Goal: Transaction & Acquisition: Purchase product/service

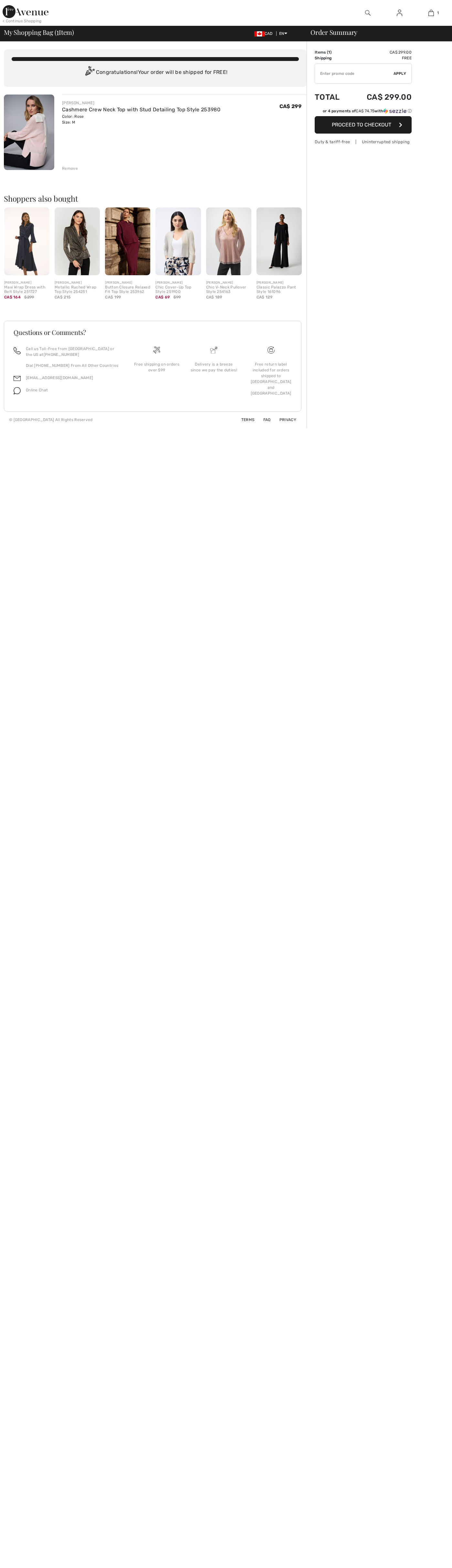
checkbox input "true"
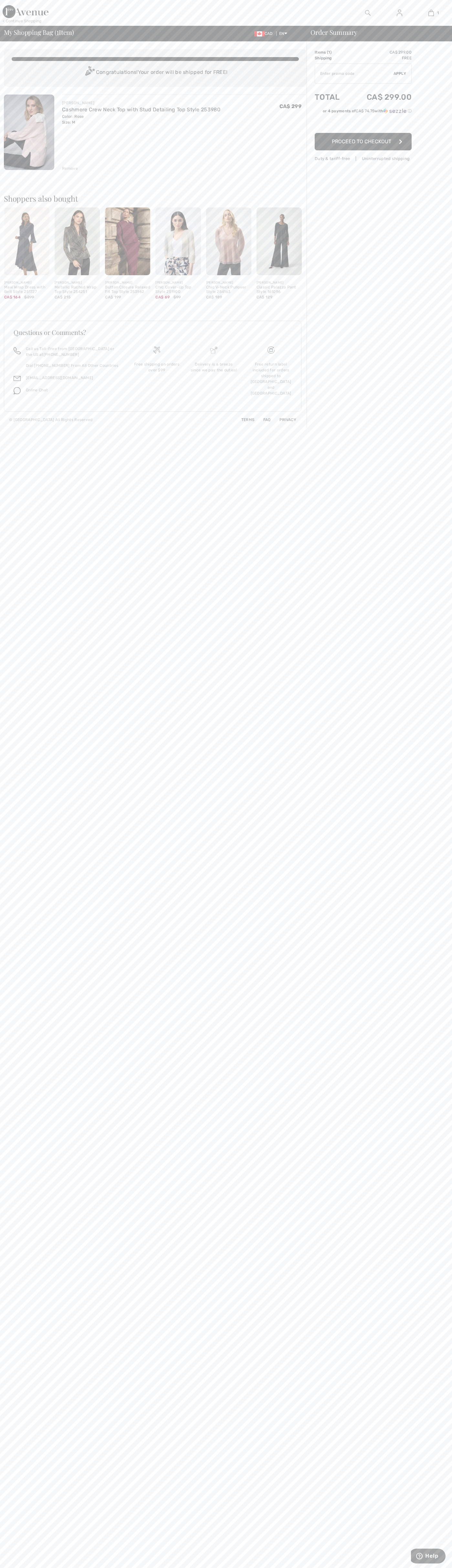
click at [363, 142] on span "Proceed to Checkout" at bounding box center [361, 141] width 60 height 6
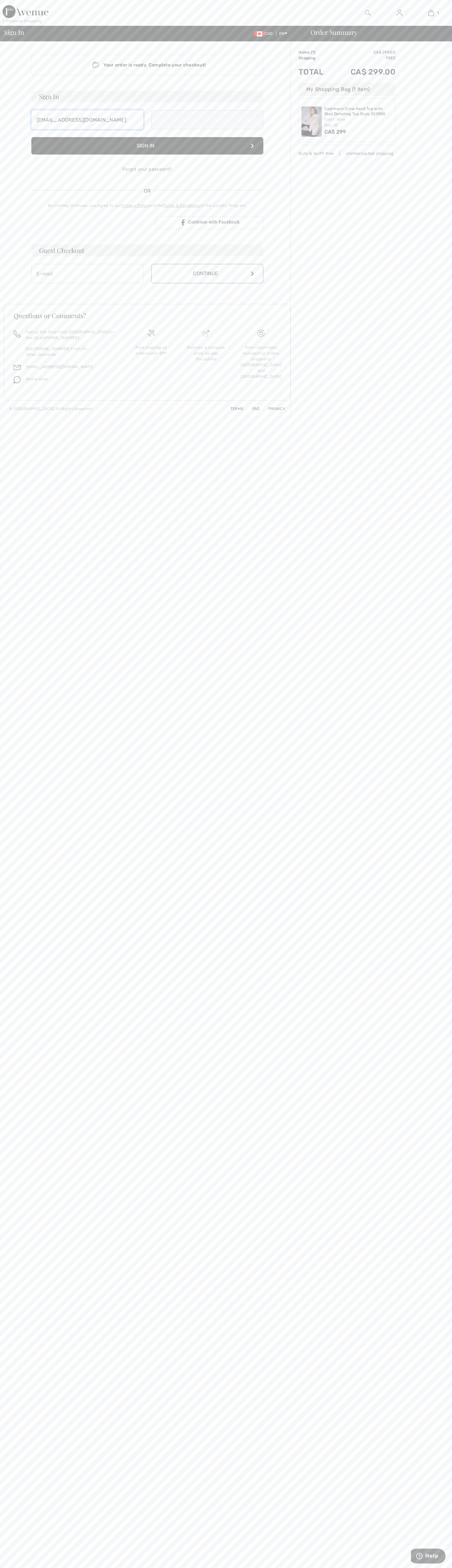
type input "johnsmith002@storebotmail.joonix.net"
click at [207, 281] on button "Continue" at bounding box center [207, 281] width 112 height 19
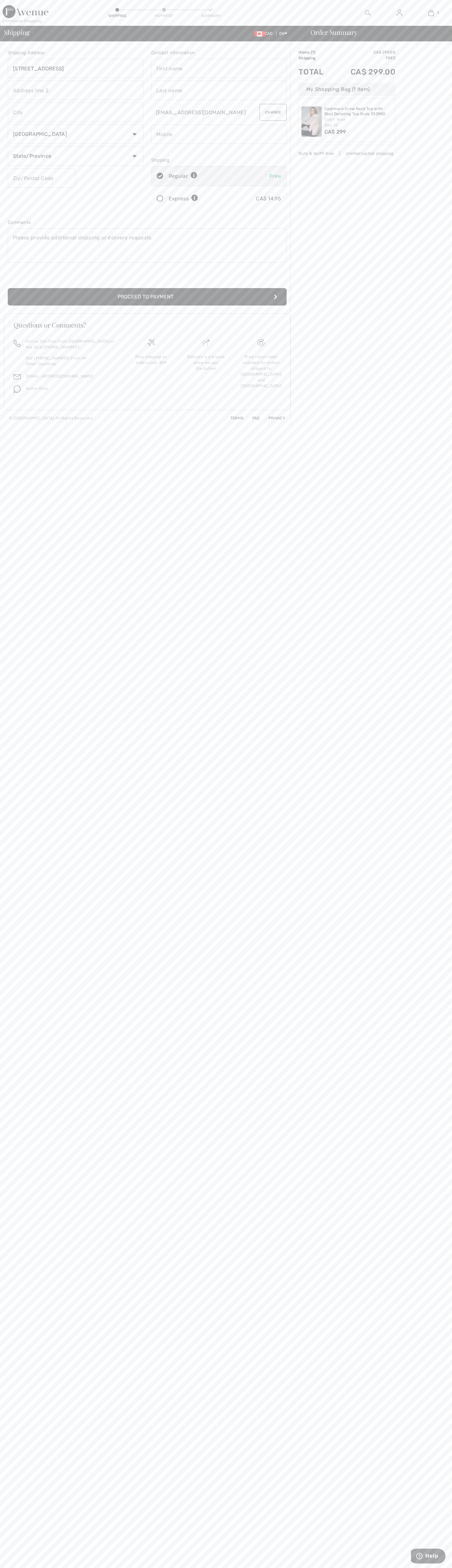
type input "[STREET_ADDRESS]"
type input "First floor"
type input "toronto"
select select "ON"
type input "M5H2G4"
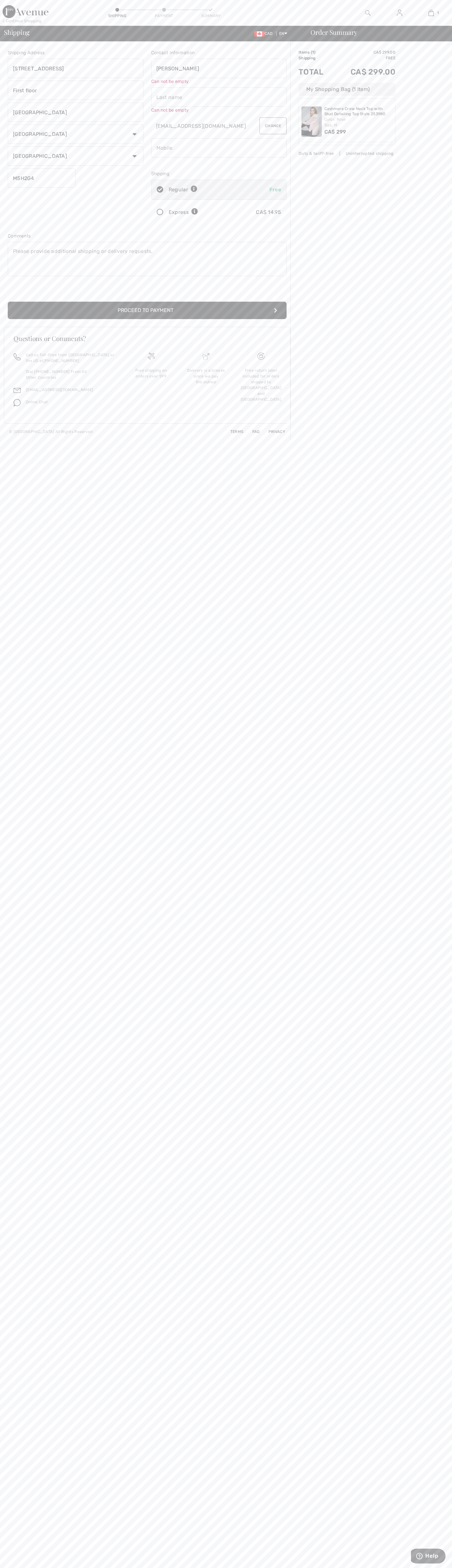
type input "[PERSON_NAME]"
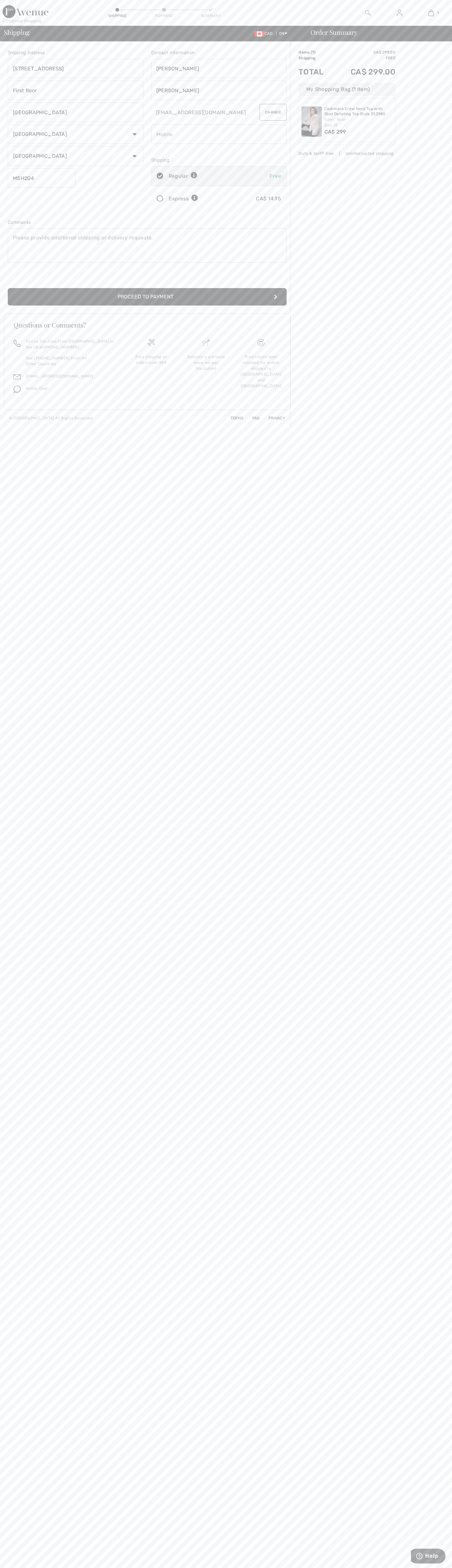
type input "[PERSON_NAME]"
type input "5198802300"
radio input "true"
click at [200, 199] on input "radio" at bounding box center [200, 199] width 4 height 19
radio input "true"
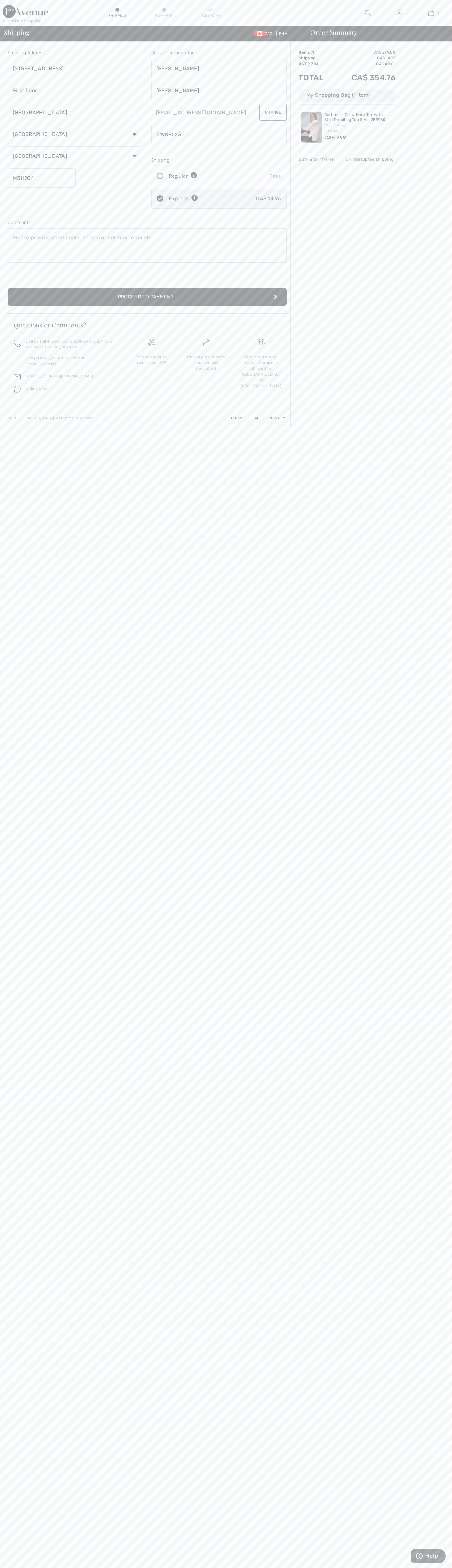
click at [147, 297] on button "Proceed to Payment" at bounding box center [147, 296] width 278 height 18
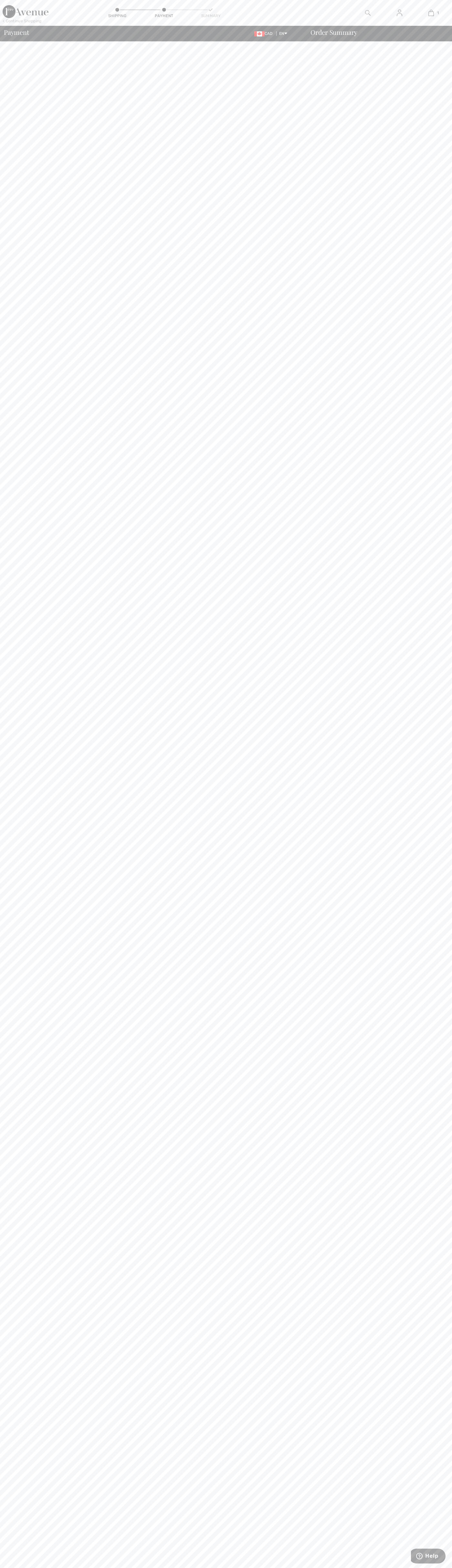
click at [224, 1] on div "Shipping Payment Summary" at bounding box center [164, 13] width 226 height 26
click at [447, 1168] on body "We value your privacy We use cookies to enhance your browsing experience, serve…" at bounding box center [226, 784] width 452 height 1568
click at [238, 1567] on html "We value your privacy We use cookies to enhance your browsing experience, serve…" at bounding box center [226, 784] width 452 height 1568
click at [1, 209] on body "We value your privacy We use cookies to enhance your browsing experience, serve…" at bounding box center [226, 784] width 452 height 1568
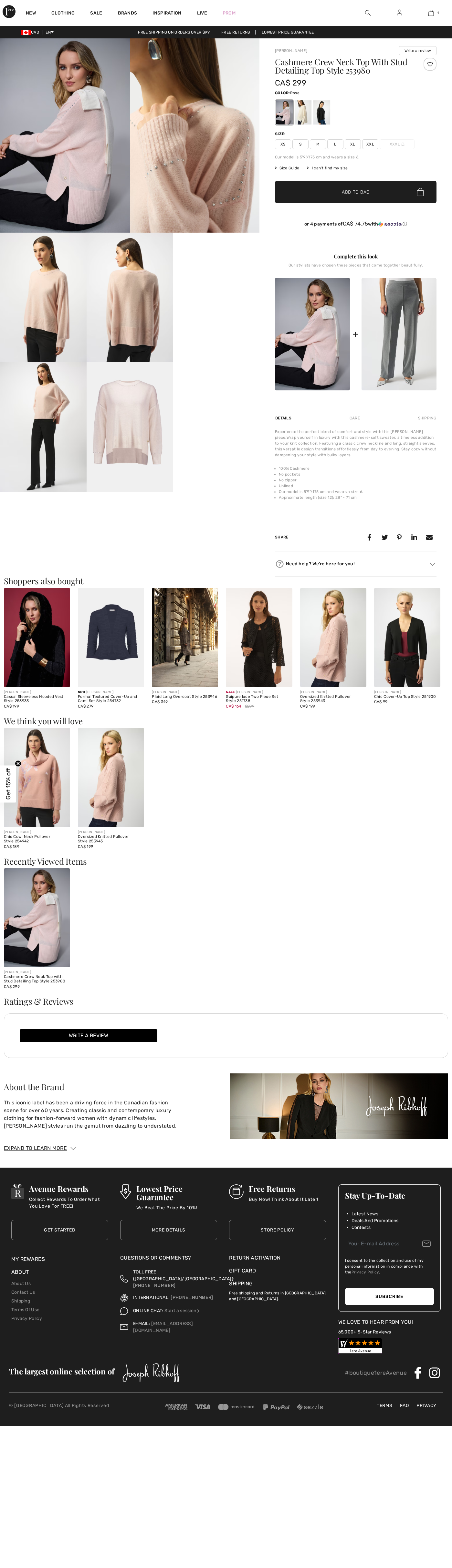
checkbox input "true"
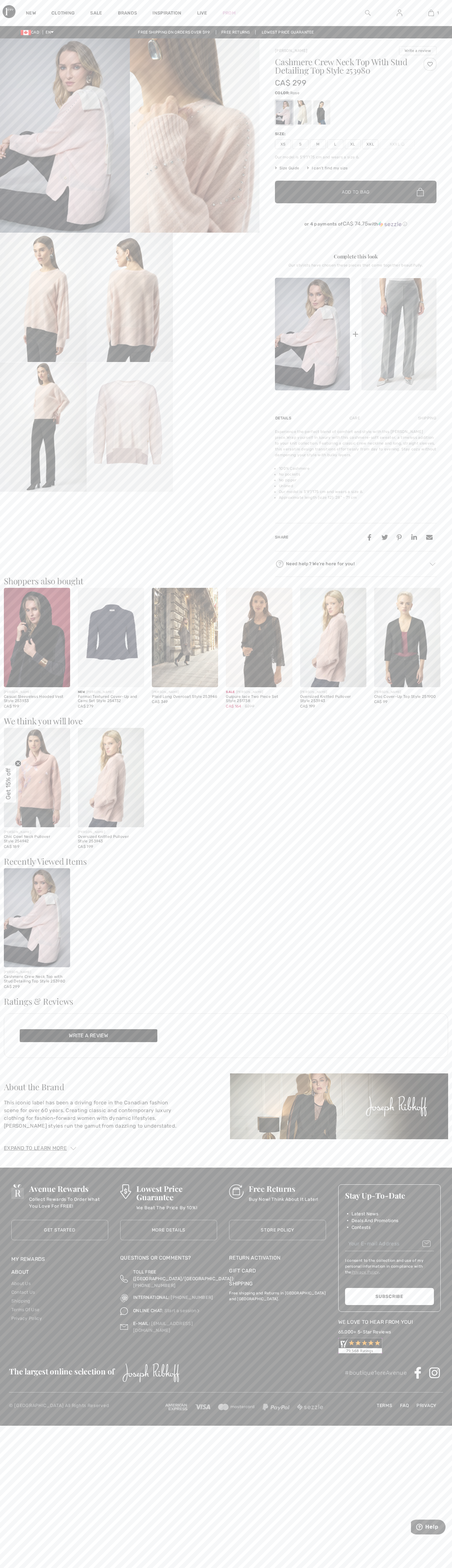
click at [431, 13] on img at bounding box center [431, 13] width 5 height 8
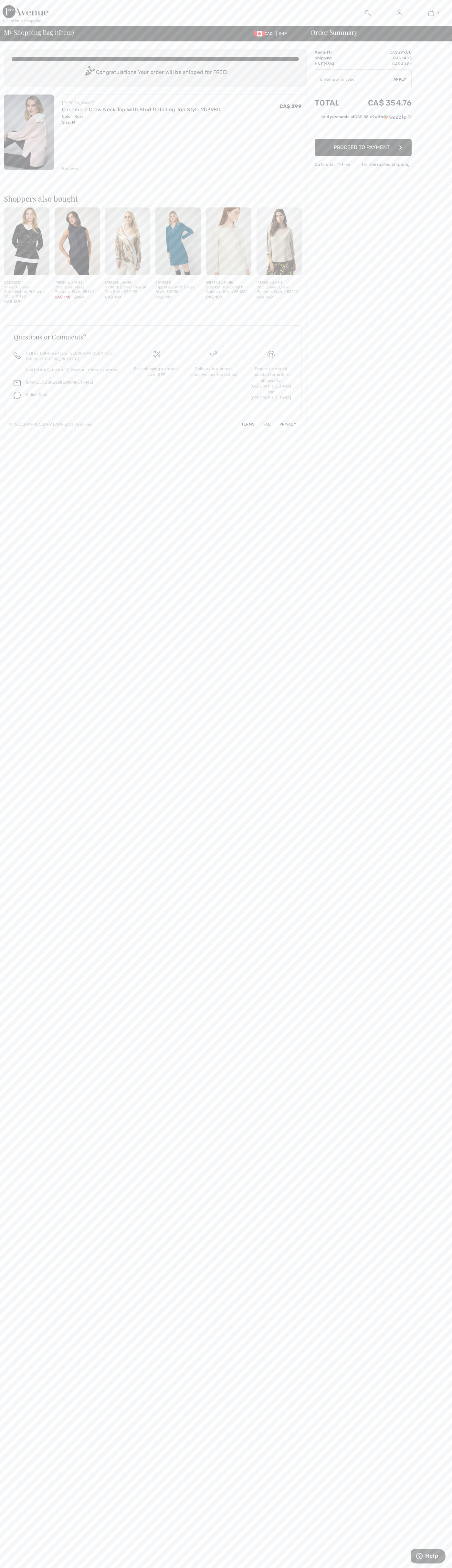
click at [70, 169] on div "Remove" at bounding box center [70, 169] width 16 height 6
